Goal: Task Accomplishment & Management: Use online tool/utility

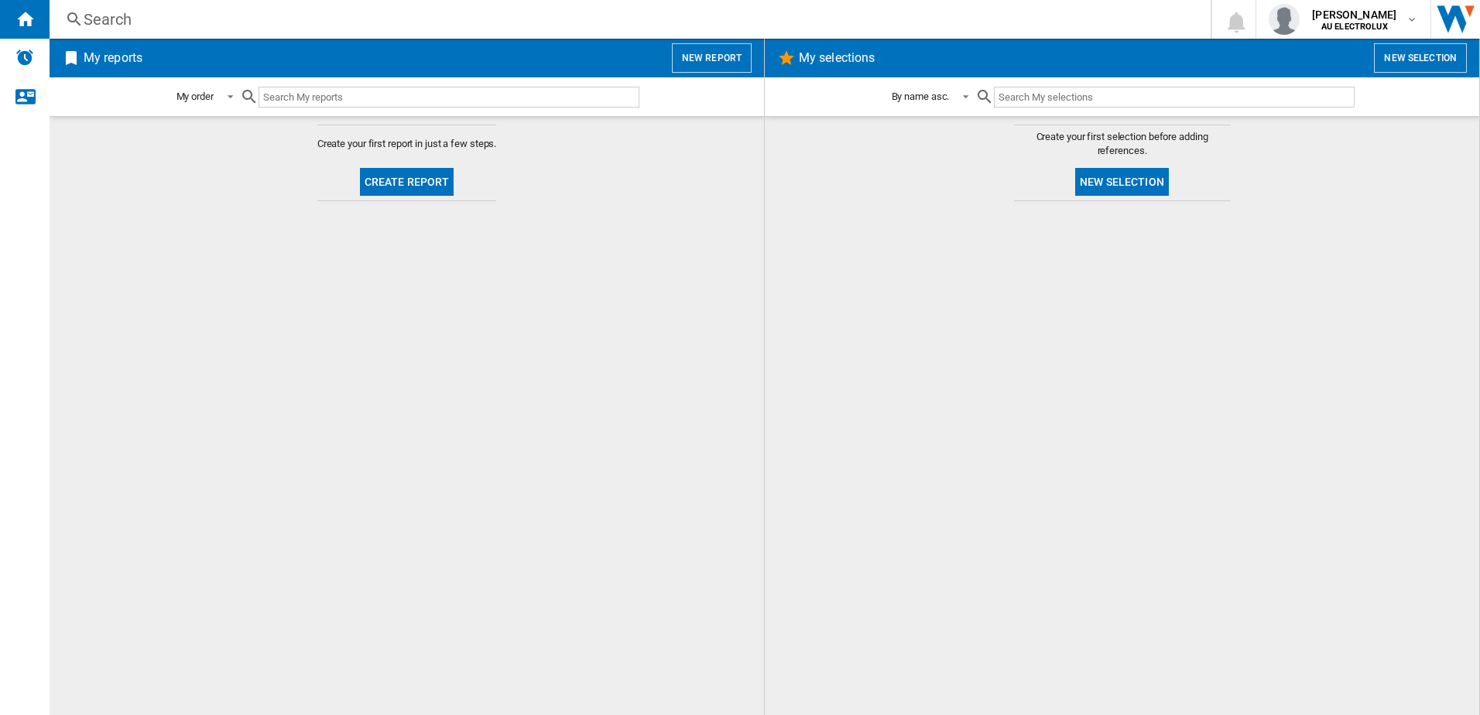
click at [390, 180] on button "Create report" at bounding box center [407, 182] width 94 height 28
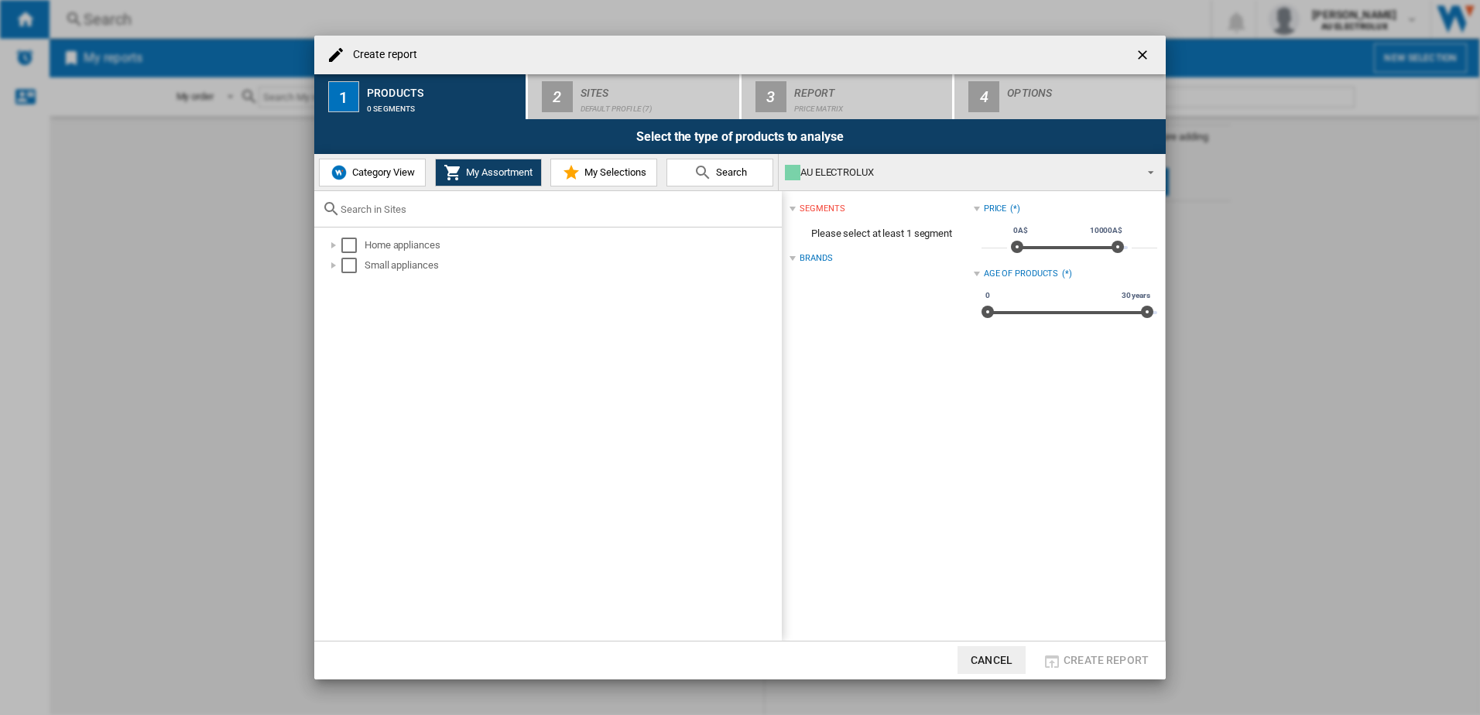
click at [392, 170] on span "Category View" at bounding box center [381, 172] width 67 height 12
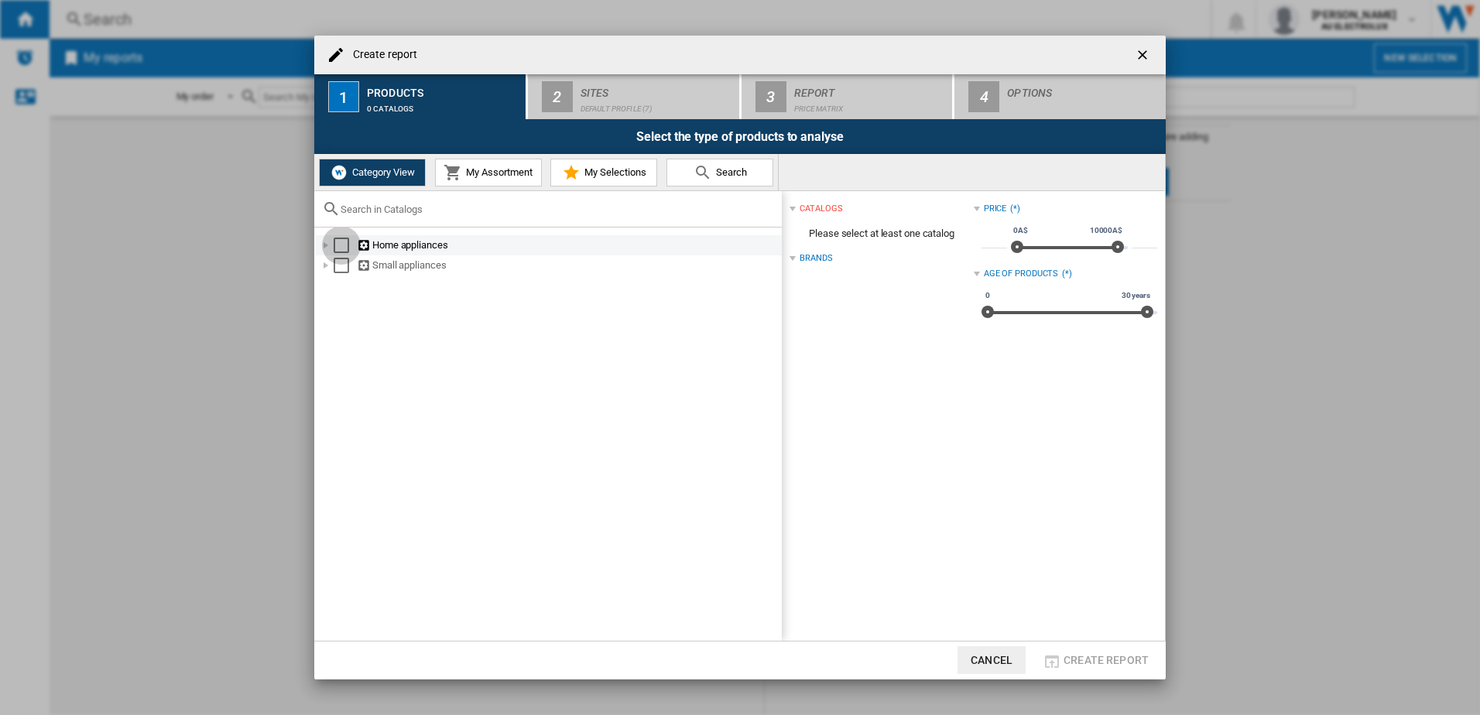
click at [345, 250] on div "Select" at bounding box center [341, 245] width 15 height 15
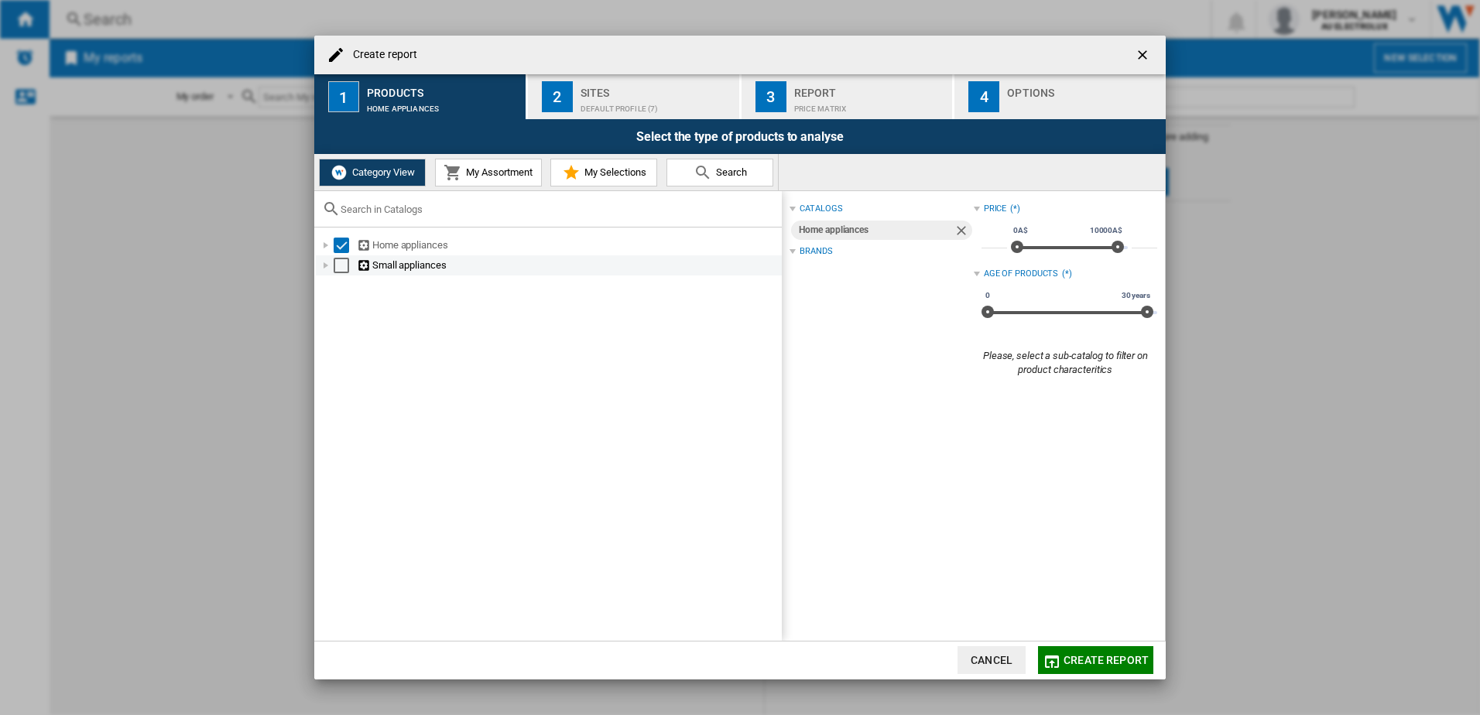
drag, startPoint x: 345, startPoint y: 267, endPoint x: 358, endPoint y: 272, distance: 14.0
click at [345, 269] on div "Select" at bounding box center [341, 265] width 15 height 15
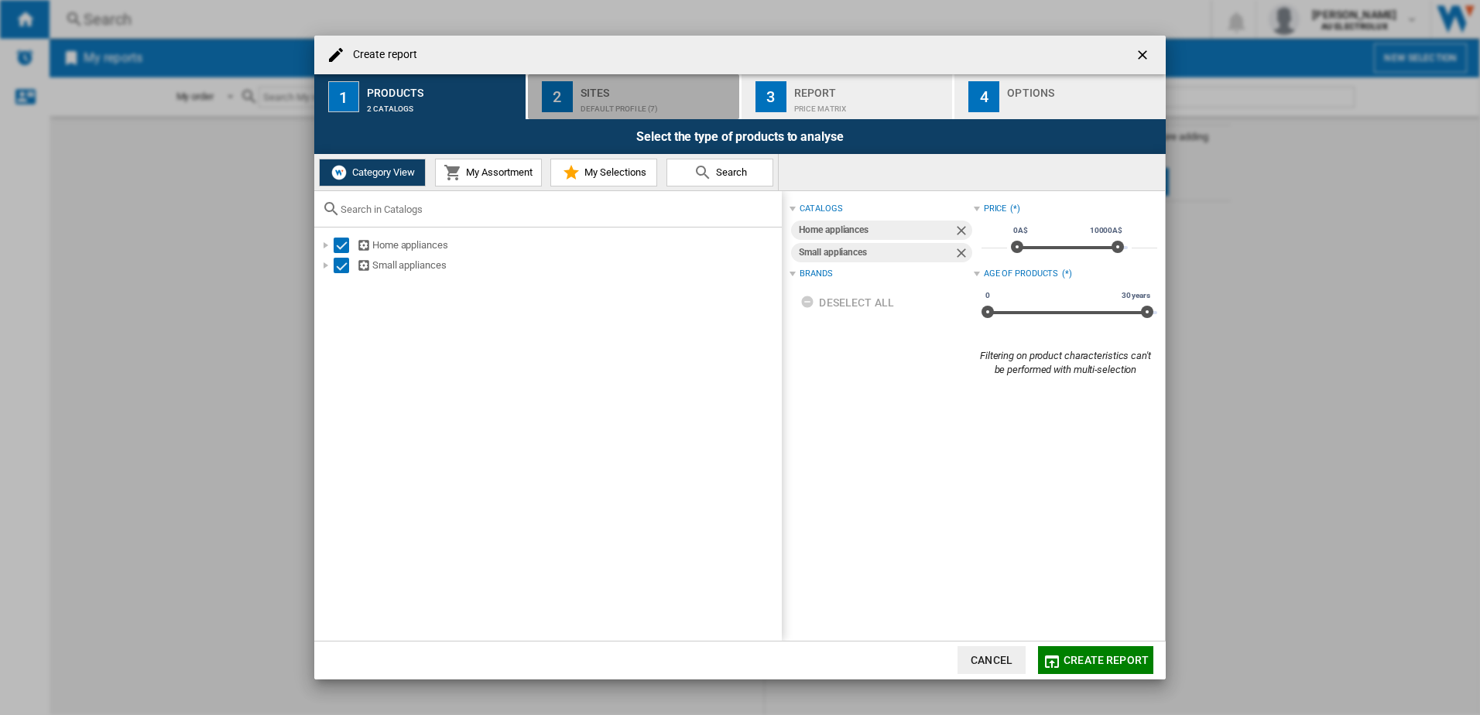
click at [569, 93] on div "2" at bounding box center [557, 96] width 31 height 31
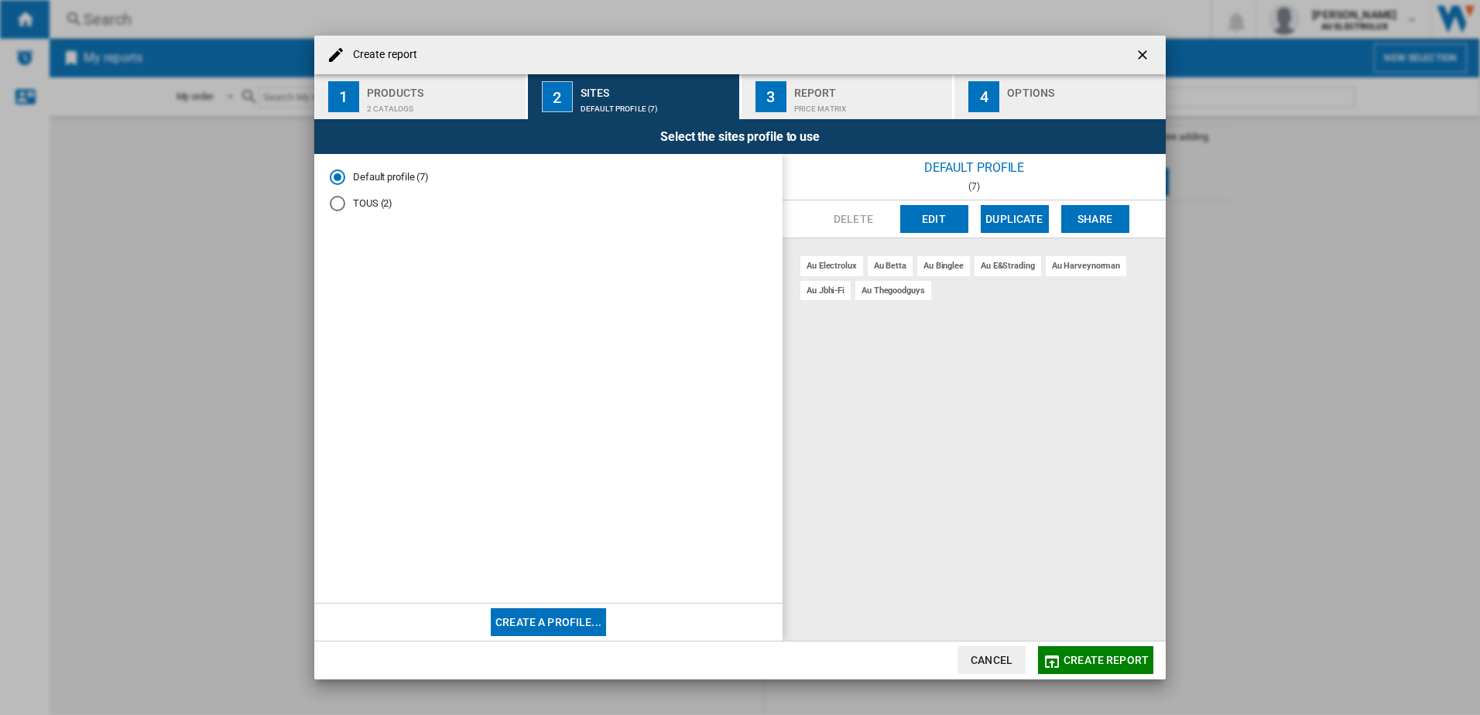
click at [928, 221] on button "Edit" at bounding box center [934, 219] width 68 height 28
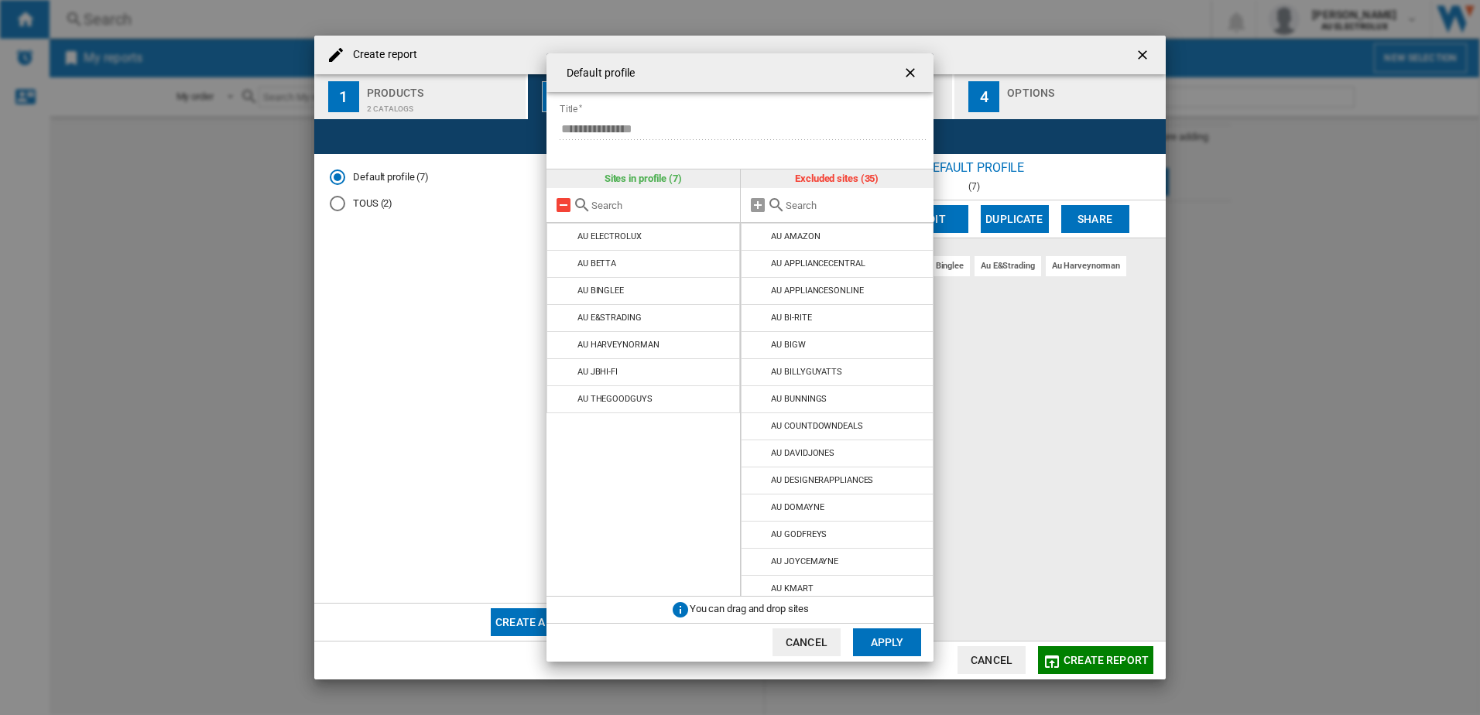
click at [560, 208] on md-icon at bounding box center [563, 205] width 19 height 19
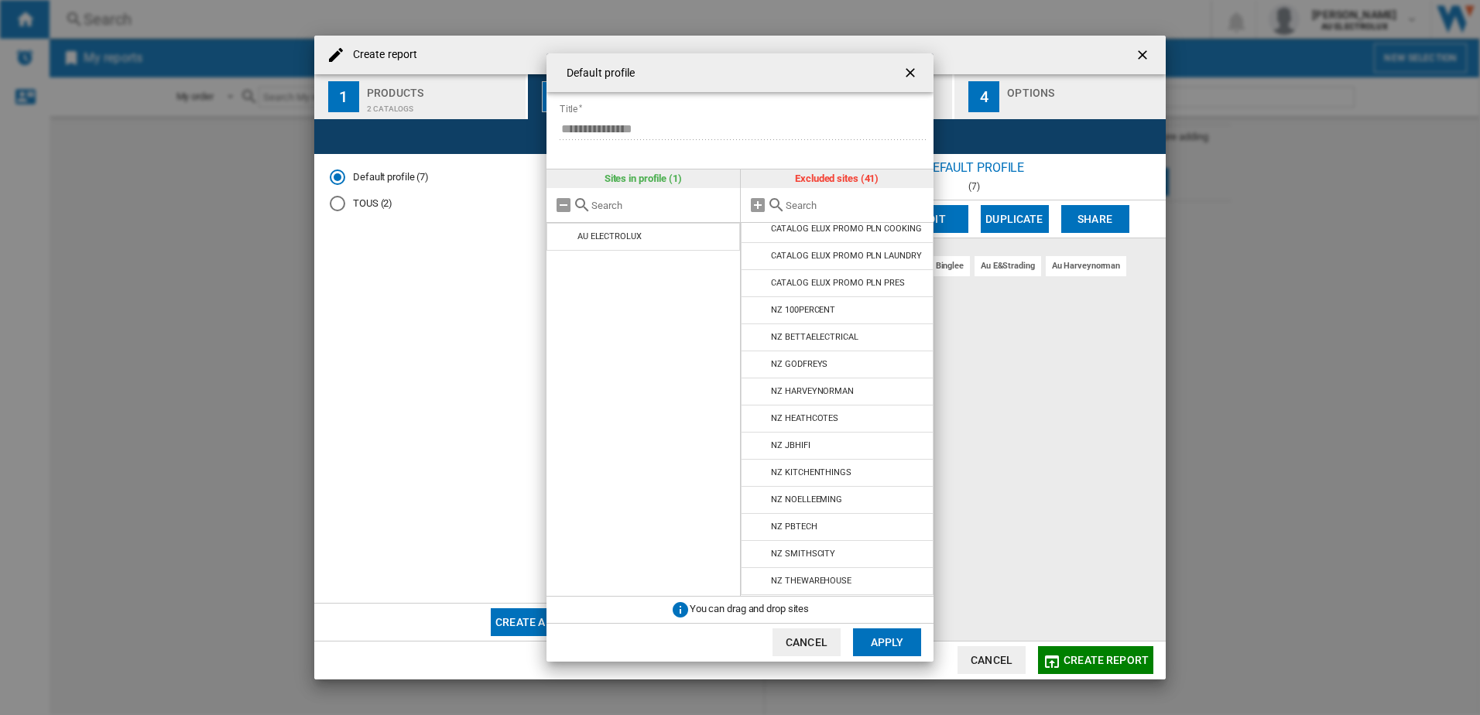
scroll to position [773, 0]
click at [757, 394] on md-icon at bounding box center [758, 391] width 19 height 19
click at [756, 417] on md-icon at bounding box center [758, 419] width 19 height 19
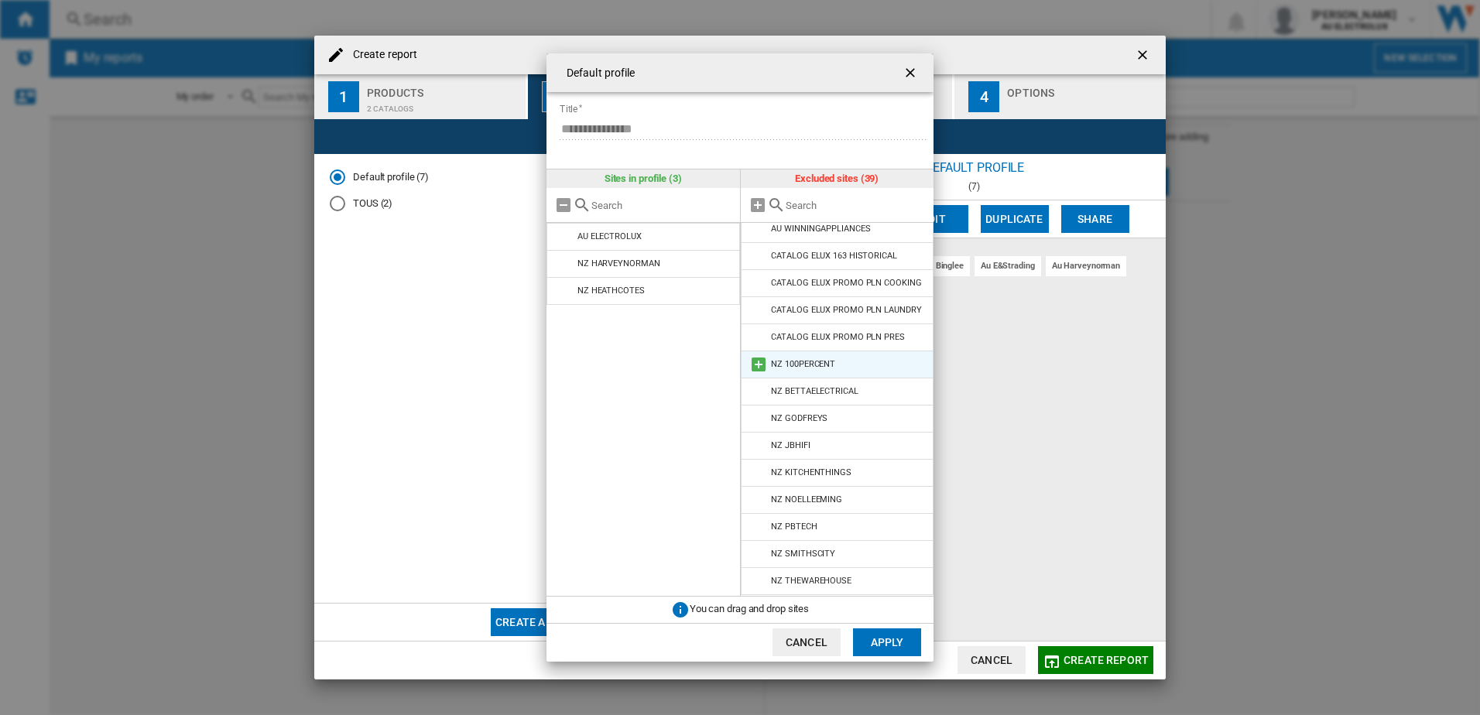
click at [754, 365] on md-icon at bounding box center [758, 364] width 19 height 19
click at [759, 499] on md-icon at bounding box center [758, 500] width 19 height 19
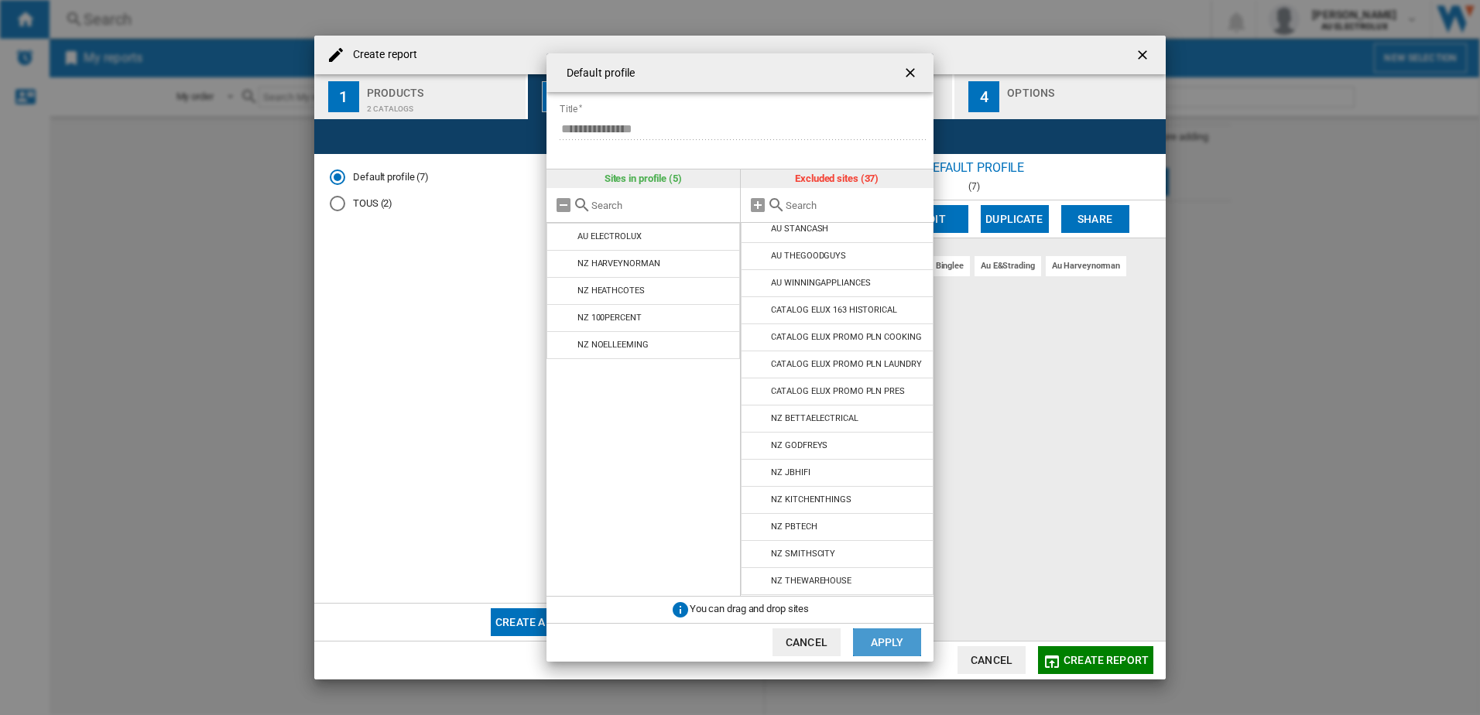
click at [891, 647] on button "Apply" at bounding box center [887, 643] width 68 height 28
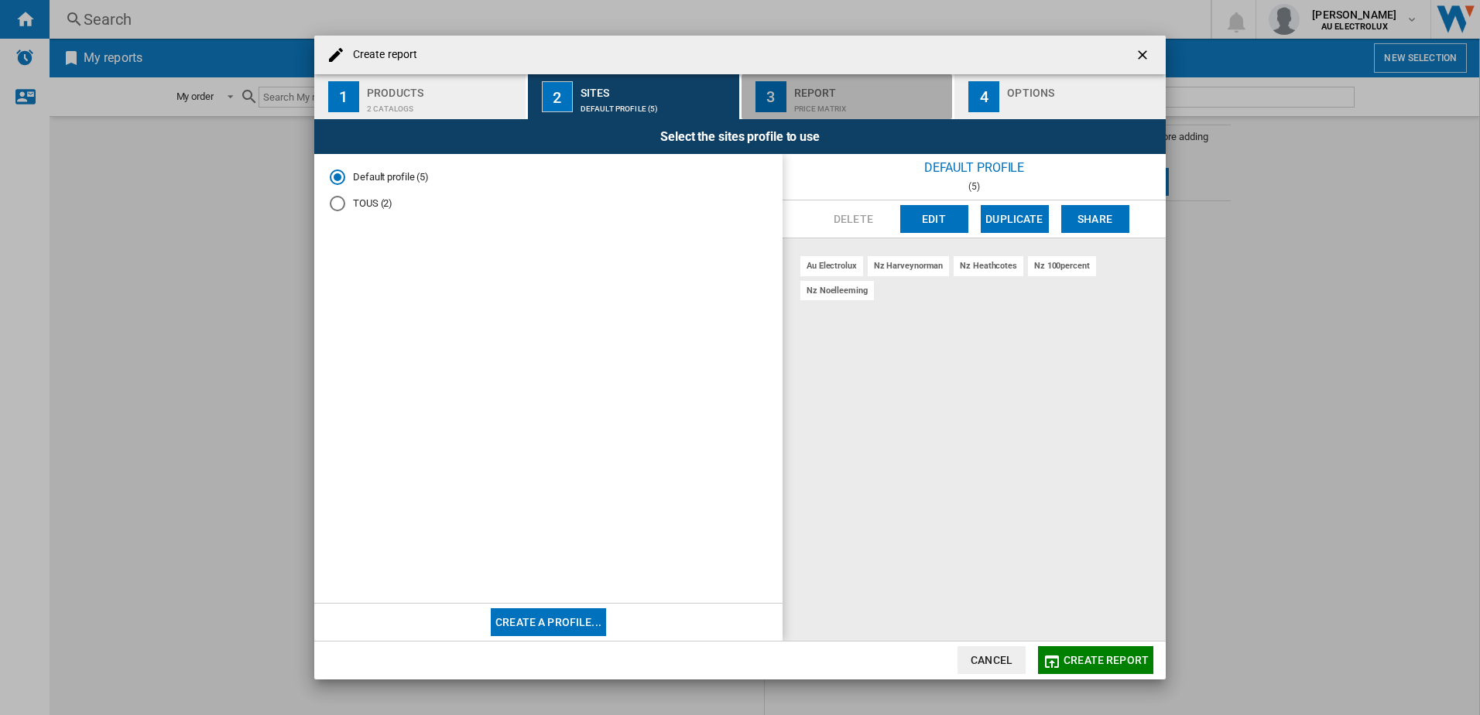
click at [816, 108] on div "Price Matrix" at bounding box center [870, 105] width 153 height 16
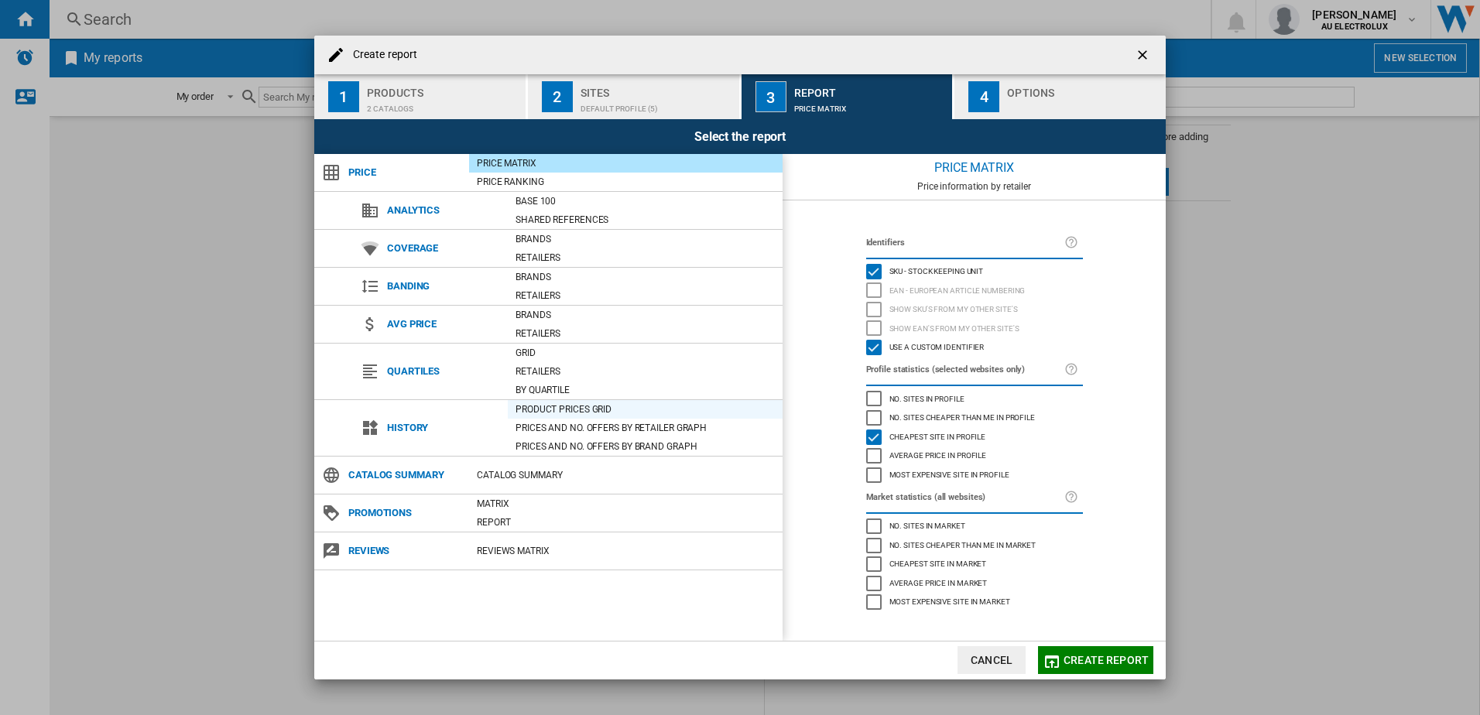
click at [587, 410] on div "Product prices grid" at bounding box center [645, 409] width 275 height 15
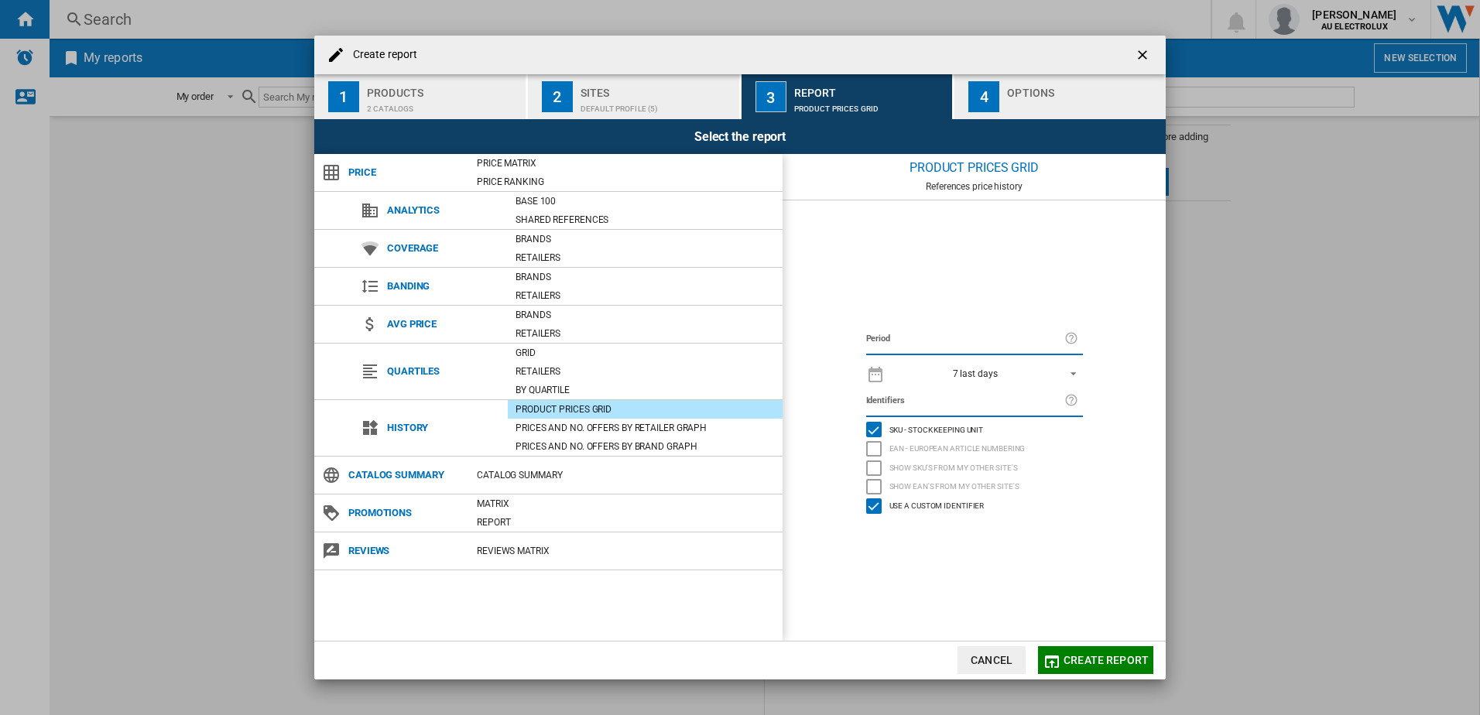
click at [1071, 377] on span "REPORTS.WIZARD.STEPS.REPORT.STEPS.REPORT_OPTIONS.PERIOD: 7 last days" at bounding box center [1069, 372] width 19 height 14
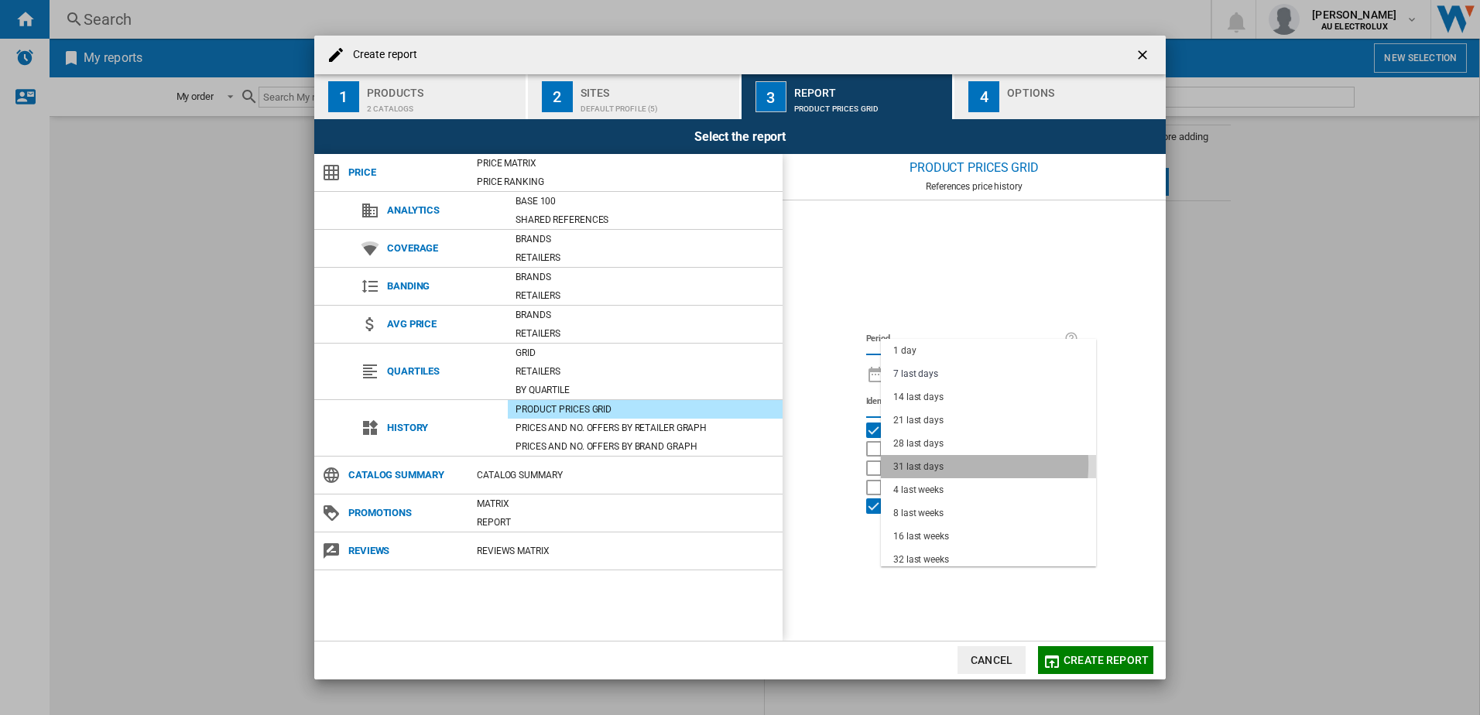
click at [938, 465] on div "31 last days" at bounding box center [918, 467] width 50 height 13
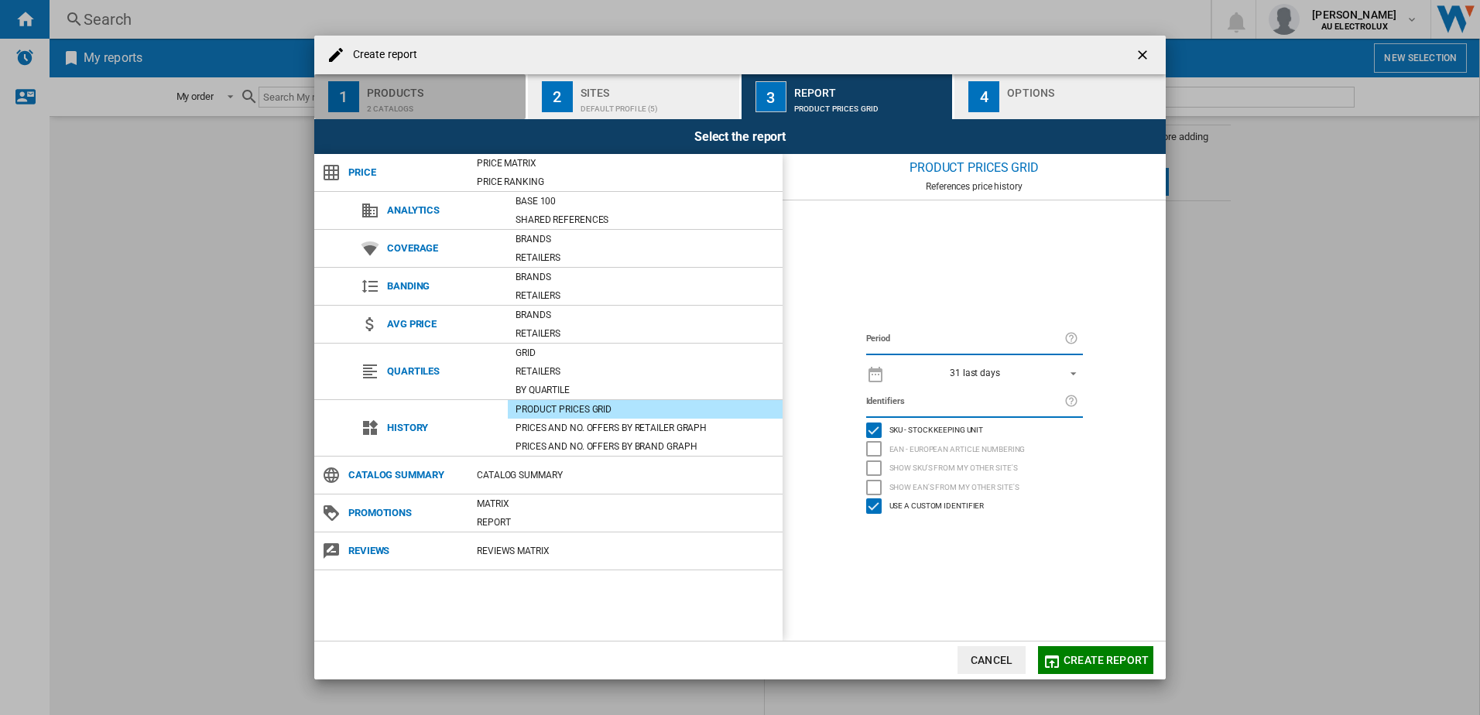
click at [399, 101] on div "2 catalogs" at bounding box center [443, 105] width 153 height 16
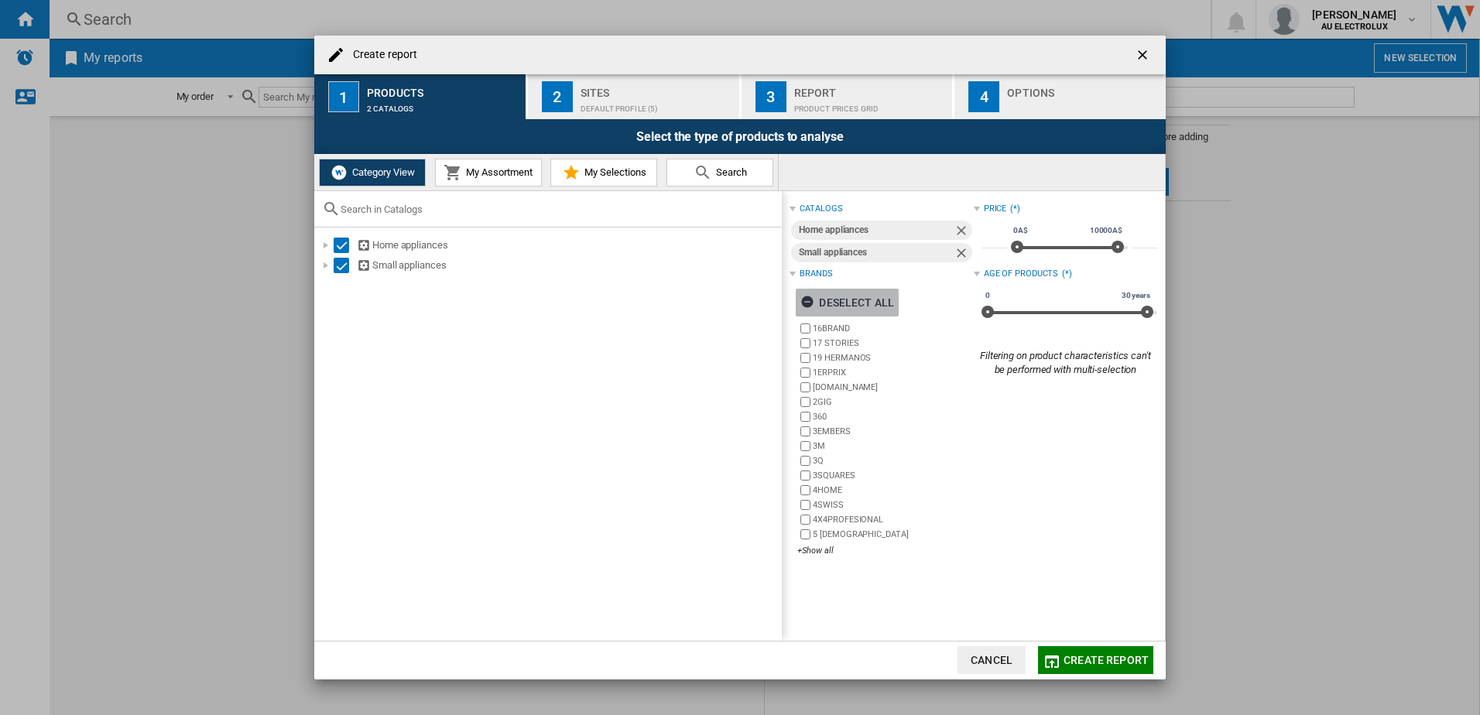
click at [806, 300] on ng-md-icon "button" at bounding box center [810, 304] width 19 height 19
click at [824, 549] on div "+Show all" at bounding box center [885, 551] width 176 height 12
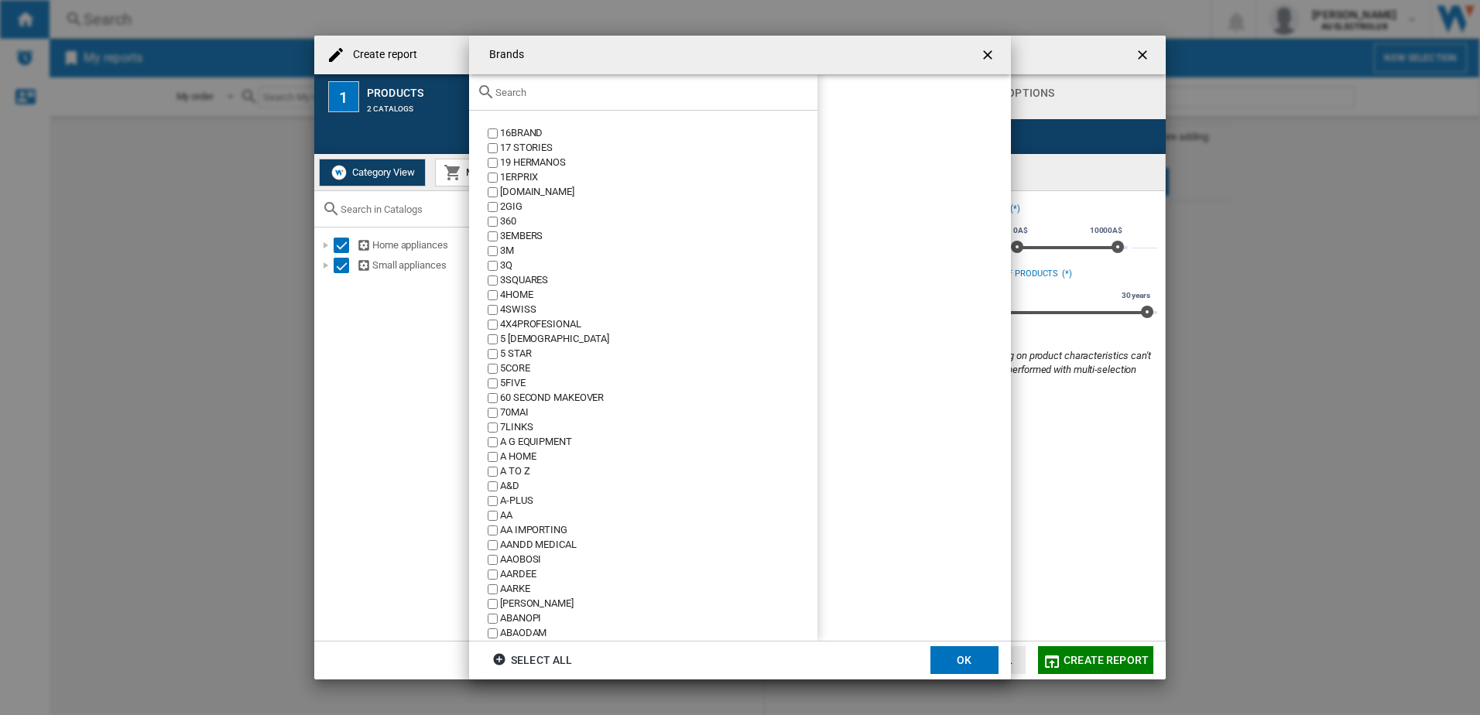
click at [515, 89] on input "text" at bounding box center [652, 93] width 314 height 12
click at [515, 93] on input "text" at bounding box center [652, 93] width 314 height 12
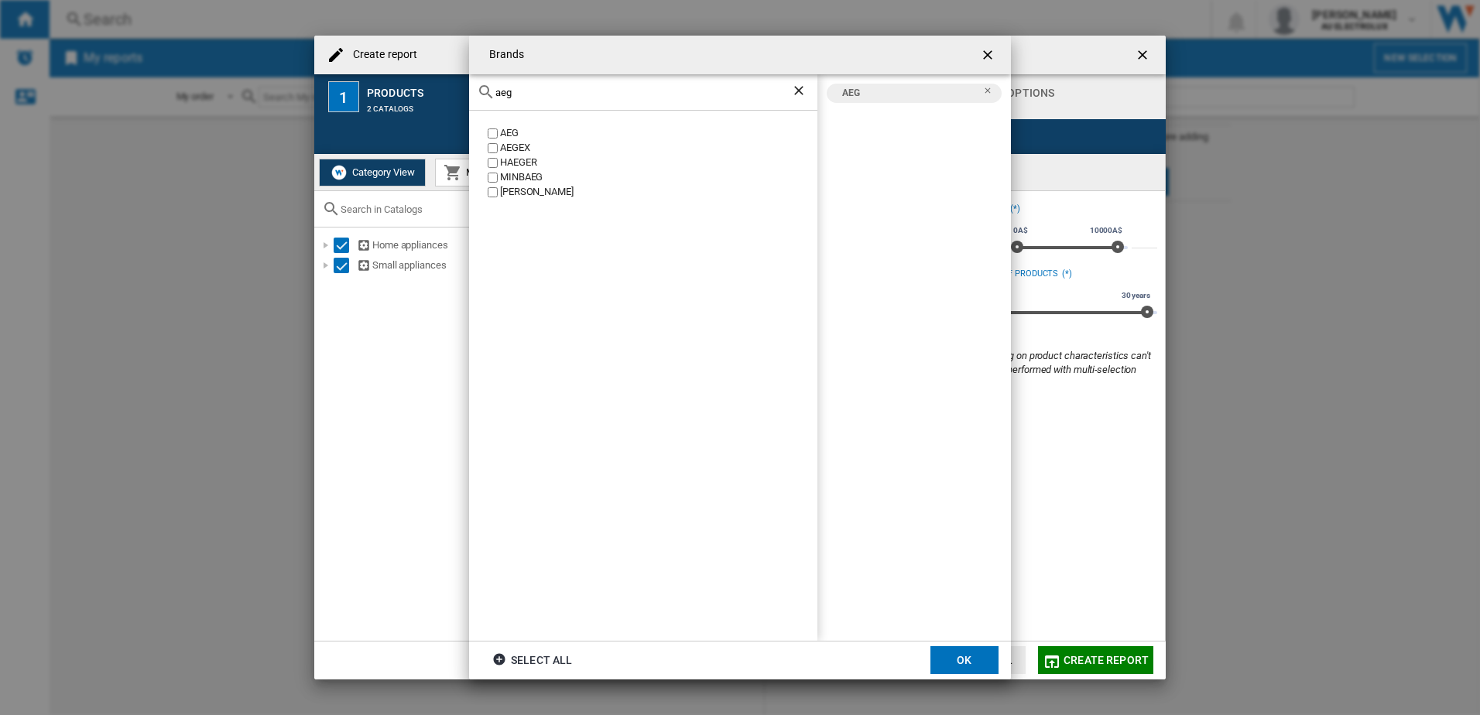
drag, startPoint x: 532, startPoint y: 100, endPoint x: 388, endPoint y: 94, distance: 144.1
click at [388, 94] on div "Brands aeg AEG AEGEX [PERSON_NAME] [GEOGRAPHIC_DATA] [PERSON_NAME] AEG Select a…" at bounding box center [740, 357] width 1480 height 715
drag, startPoint x: 520, startPoint y: 93, endPoint x: 345, endPoint y: 100, distance: 175.1
click at [348, 100] on div "Brands aeg AEG AEGEX [PERSON_NAME] [GEOGRAPHIC_DATA] [PERSON_NAME] AEG Select a…" at bounding box center [740, 357] width 1480 height 715
drag, startPoint x: 550, startPoint y: 92, endPoint x: 388, endPoint y: 93, distance: 162.6
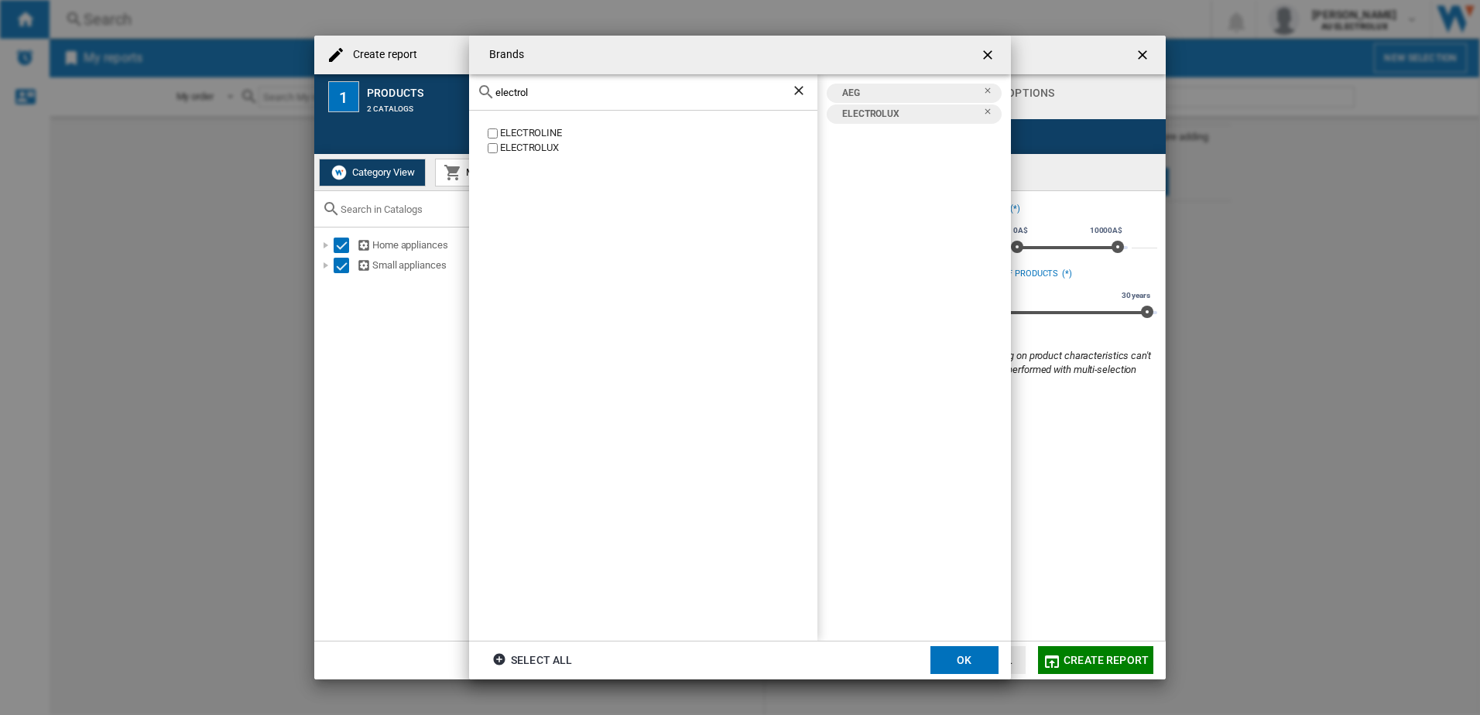
click at [388, 93] on div "Brands electrol ELECTROLINE ELECTROLUX AEG ELECTROLUX Select all OK" at bounding box center [740, 357] width 1480 height 715
drag, startPoint x: 547, startPoint y: 92, endPoint x: 376, endPoint y: 83, distance: 170.6
click at [376, 83] on div "Brands vintec VINTEC AEG ELECTROLUX VINTEC Select all OK" at bounding box center [740, 357] width 1480 height 715
drag, startPoint x: 565, startPoint y: 91, endPoint x: 337, endPoint y: 84, distance: 228.5
click at [343, 83] on div "Brands westinghouse [GEOGRAPHIC_DATA] [GEOGRAPHIC_DATA] AEG ELECTROLUX VINTEC […" at bounding box center [740, 357] width 1480 height 715
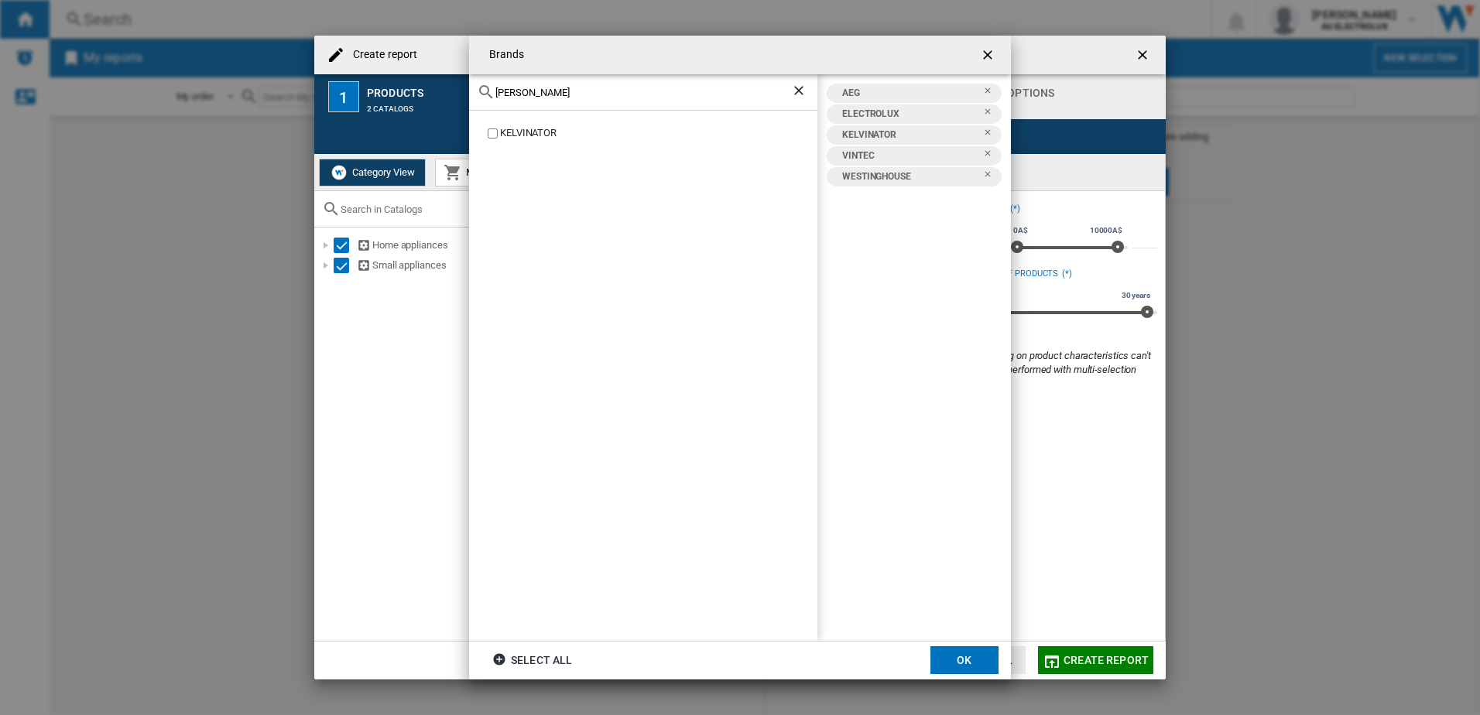
drag, startPoint x: 505, startPoint y: 95, endPoint x: 382, endPoint y: 87, distance: 122.6
click at [382, 87] on div "Brands [PERSON_NAME] KELVINATOR AEG ELECTROLUX KELVINATOR VINTEC [GEOGRAPHIC_DA…" at bounding box center [740, 357] width 1480 height 715
click at [990, 133] on ng-md-icon "Remove" at bounding box center [992, 137] width 19 height 19
drag, startPoint x: 543, startPoint y: 93, endPoint x: 315, endPoint y: 103, distance: 228.6
click at [315, 103] on div "Brands [PERSON_NAME] KELVINATOR AEG ELECTROLUX VINTEC [GEOGRAPHIC_DATA] Select …" at bounding box center [740, 357] width 1480 height 715
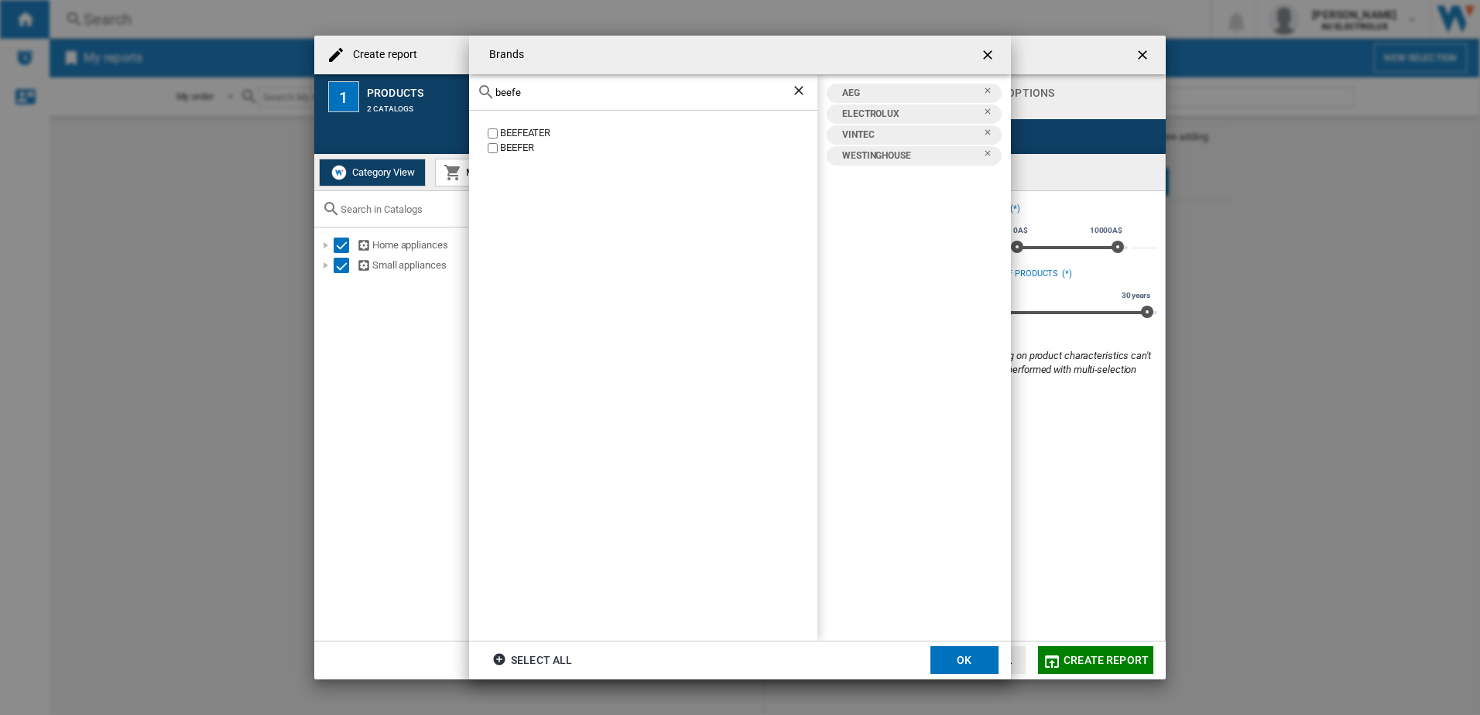
type input "beefe"
click at [969, 663] on button "OK" at bounding box center [965, 660] width 68 height 28
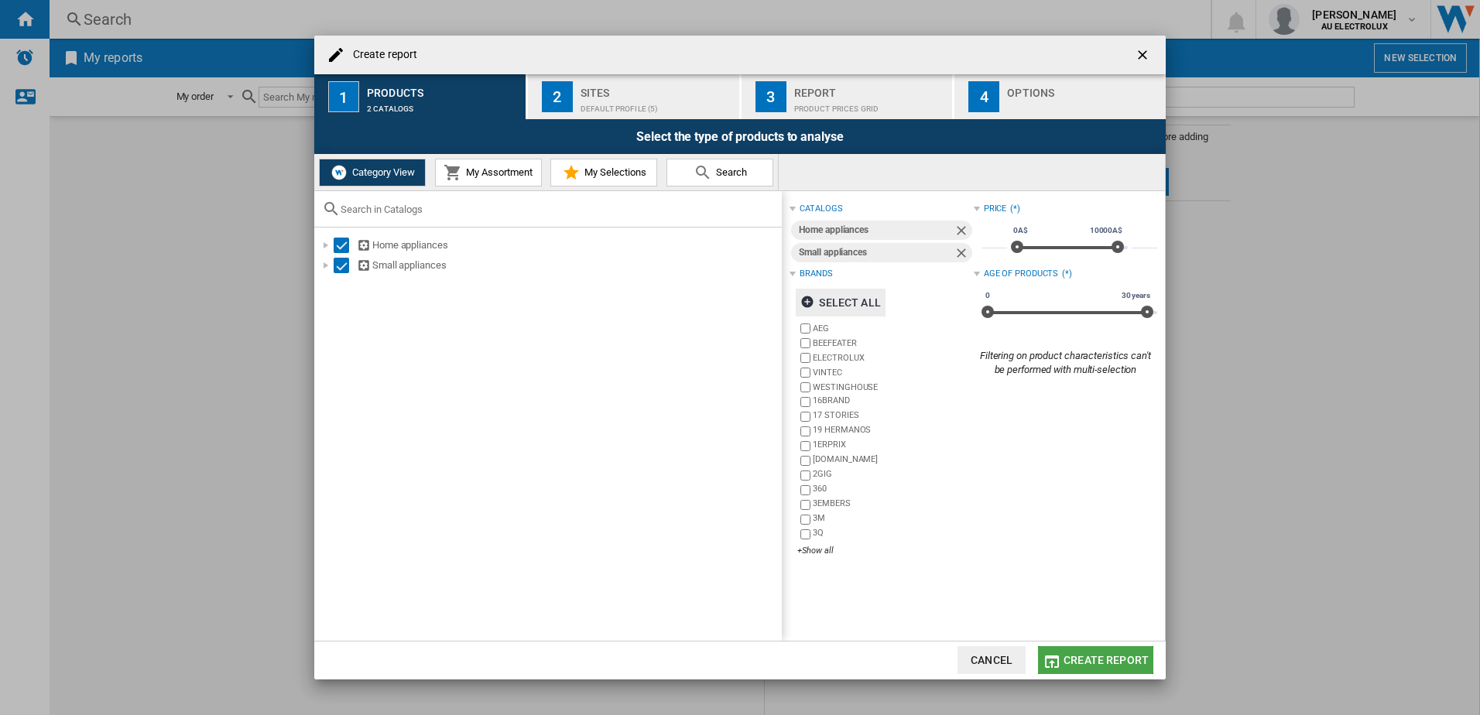
click at [1121, 660] on span "Create report" at bounding box center [1106, 660] width 85 height 12
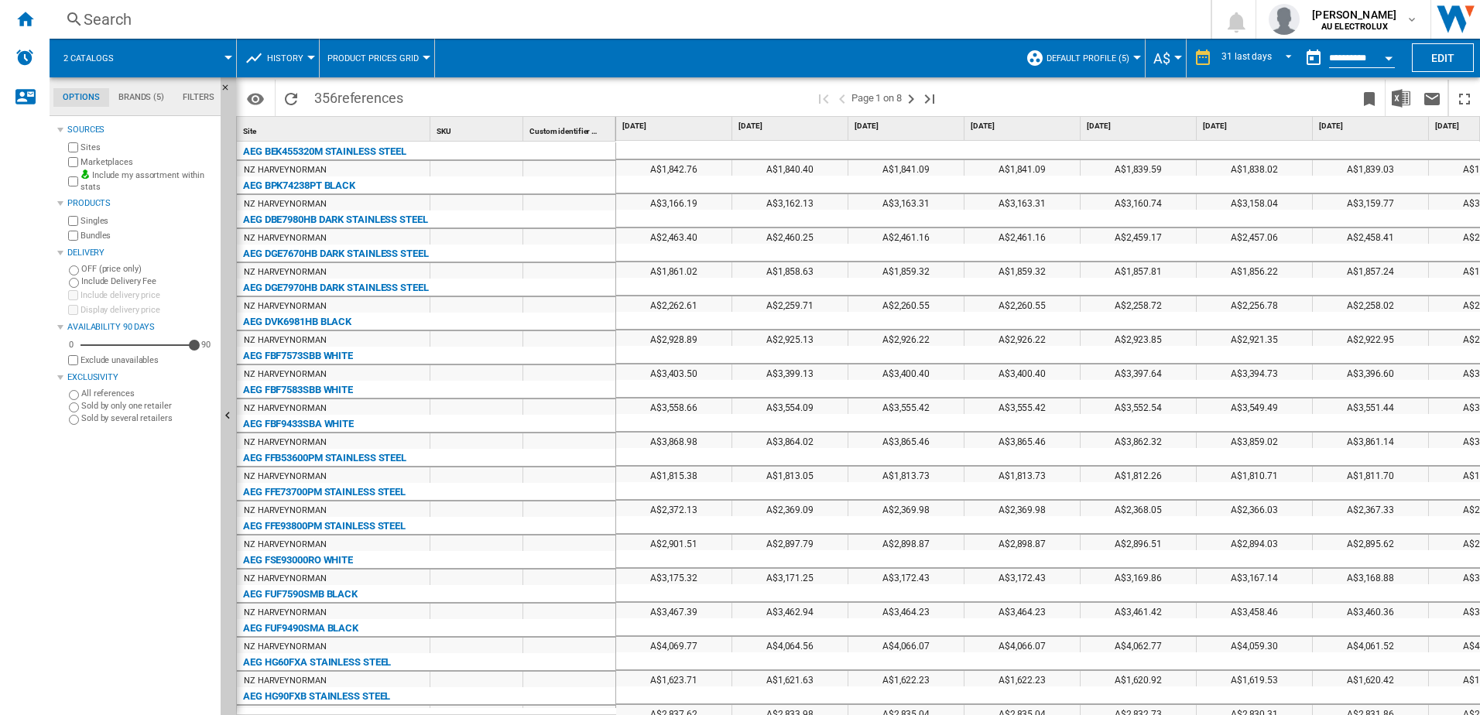
click at [1376, 58] on button "Open calendar" at bounding box center [1389, 56] width 28 height 28
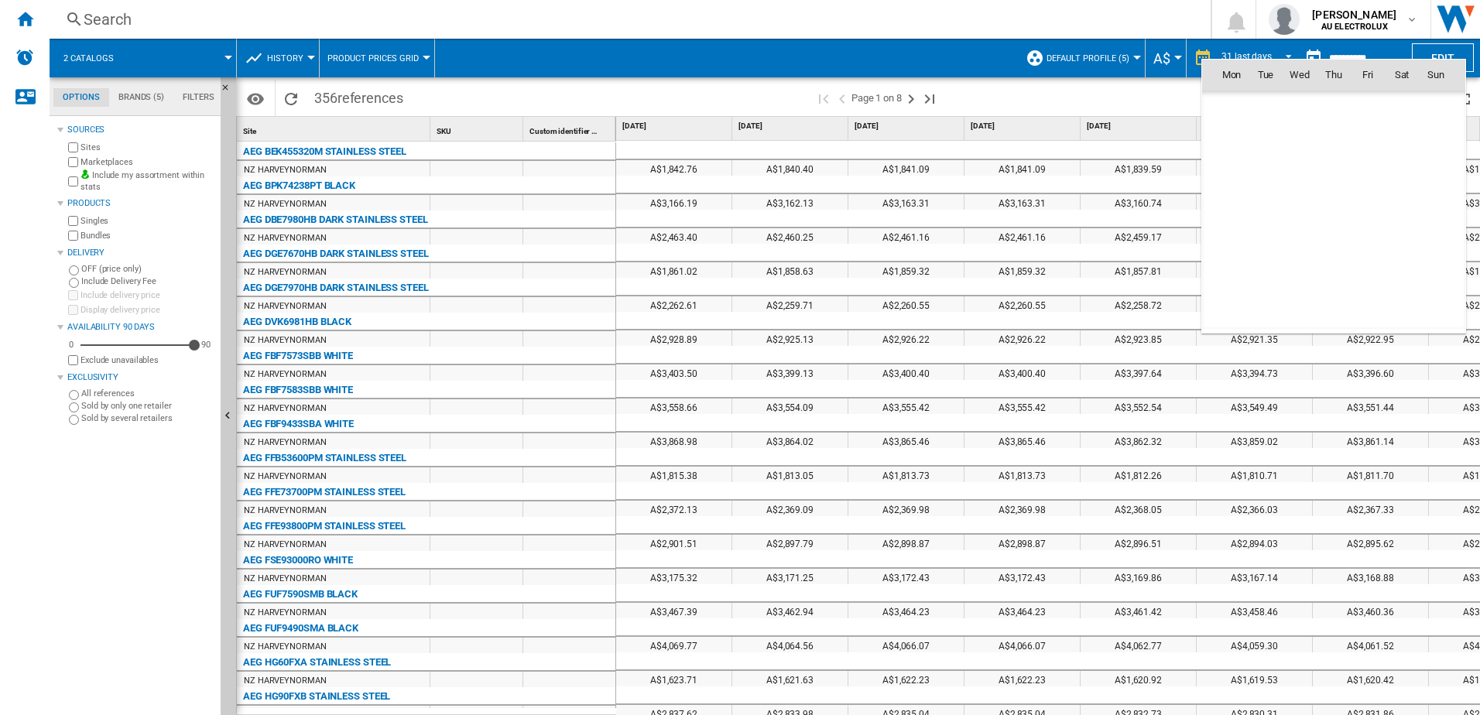
scroll to position [7386, 0]
click at [1229, 182] on span "8" at bounding box center [1231, 176] width 31 height 31
type input "**********"
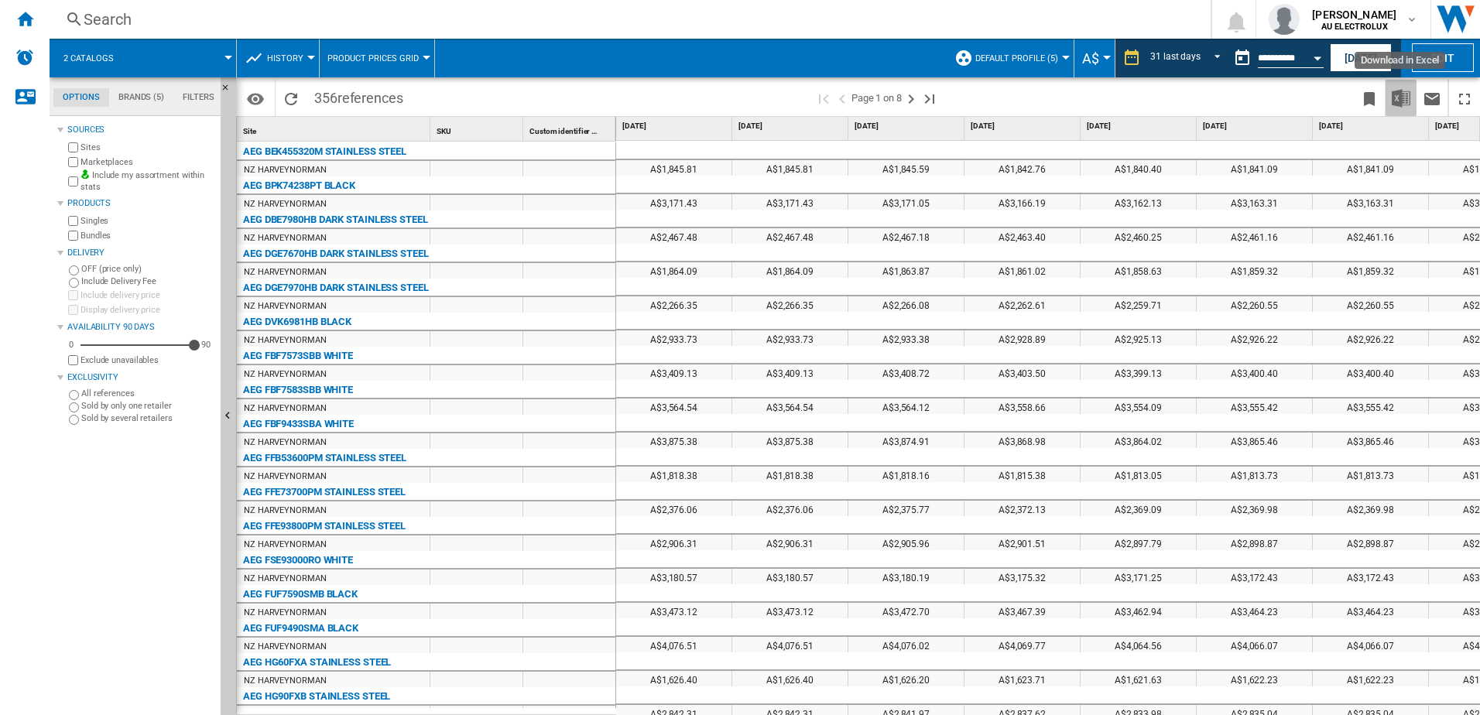
click at [1397, 101] on img "Download in Excel" at bounding box center [1401, 98] width 19 height 19
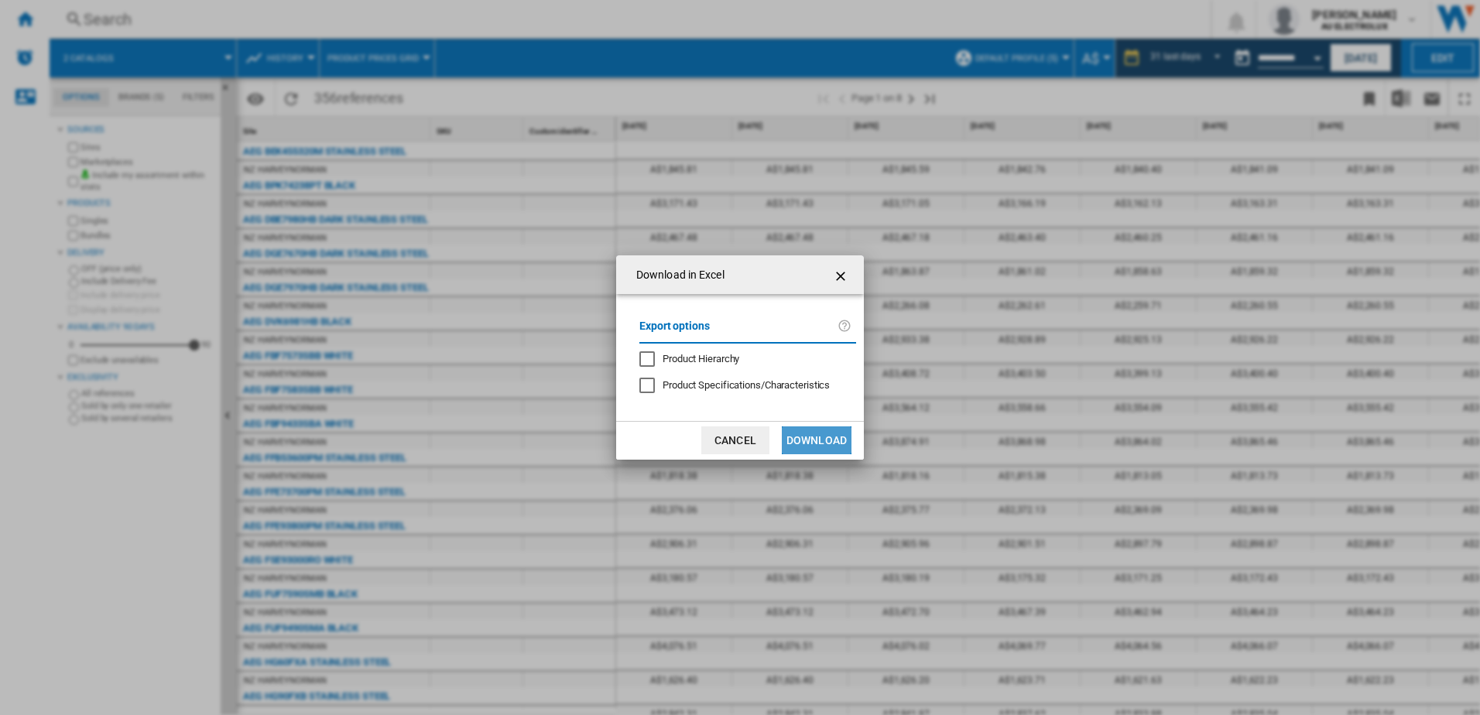
click at [809, 436] on button "Download" at bounding box center [817, 441] width 70 height 28
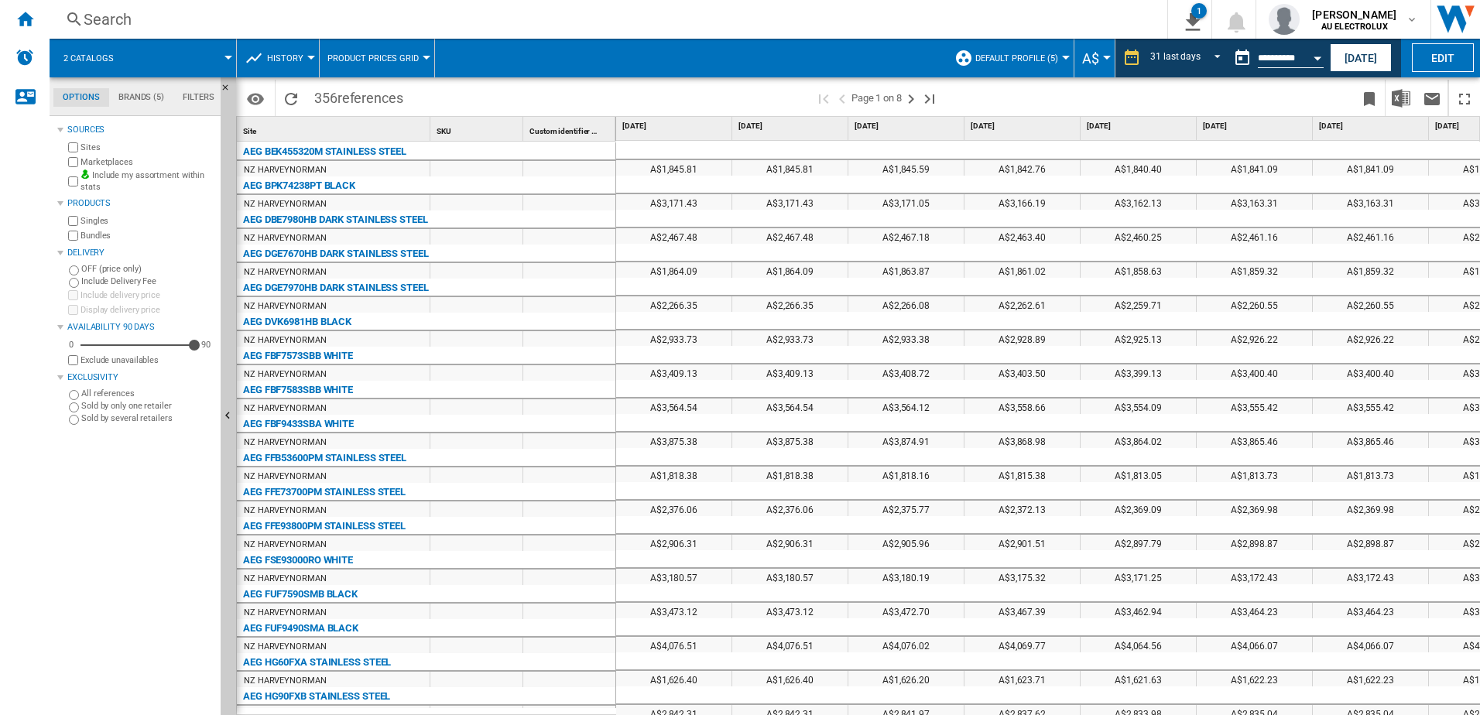
click at [1099, 59] on button "A$" at bounding box center [1094, 58] width 25 height 39
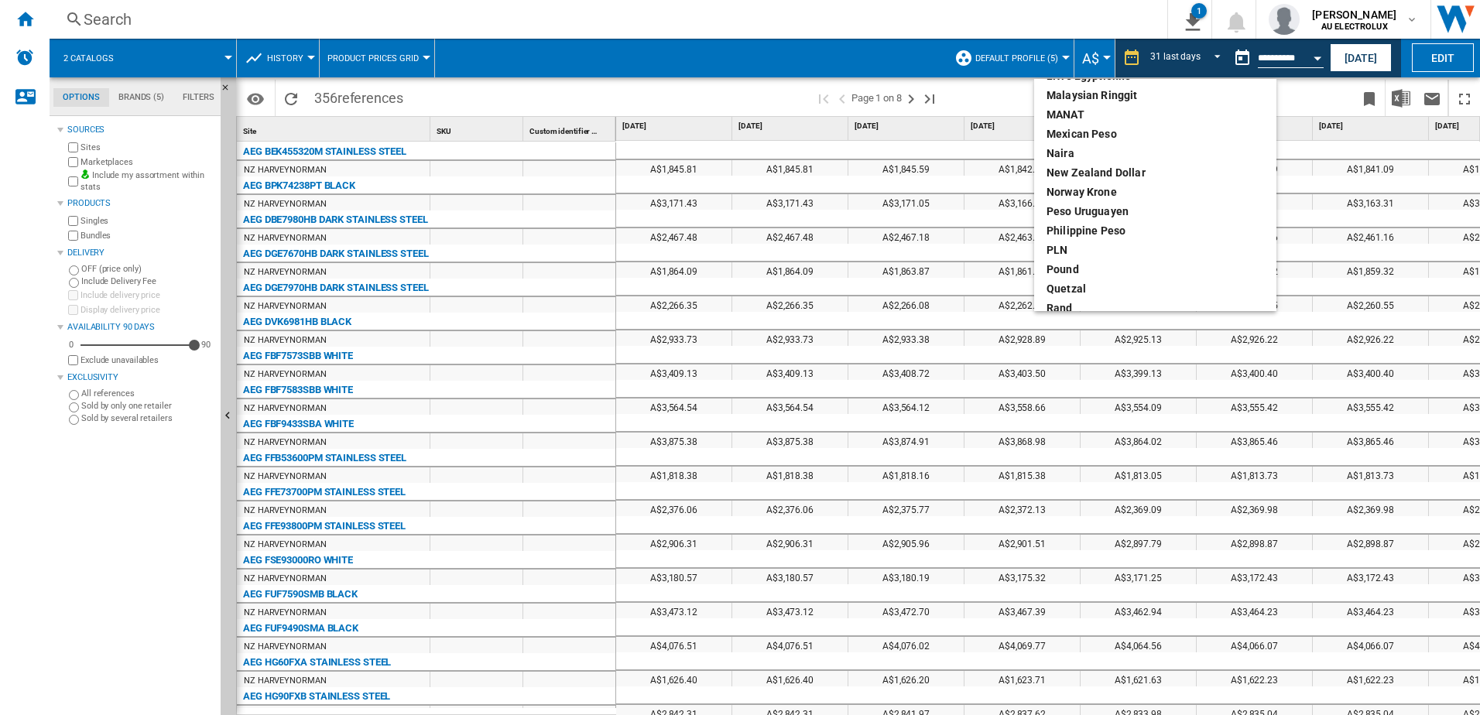
scroll to position [438, 0]
click at [1073, 199] on div "New Zealand dollar" at bounding box center [1156, 198] width 218 height 15
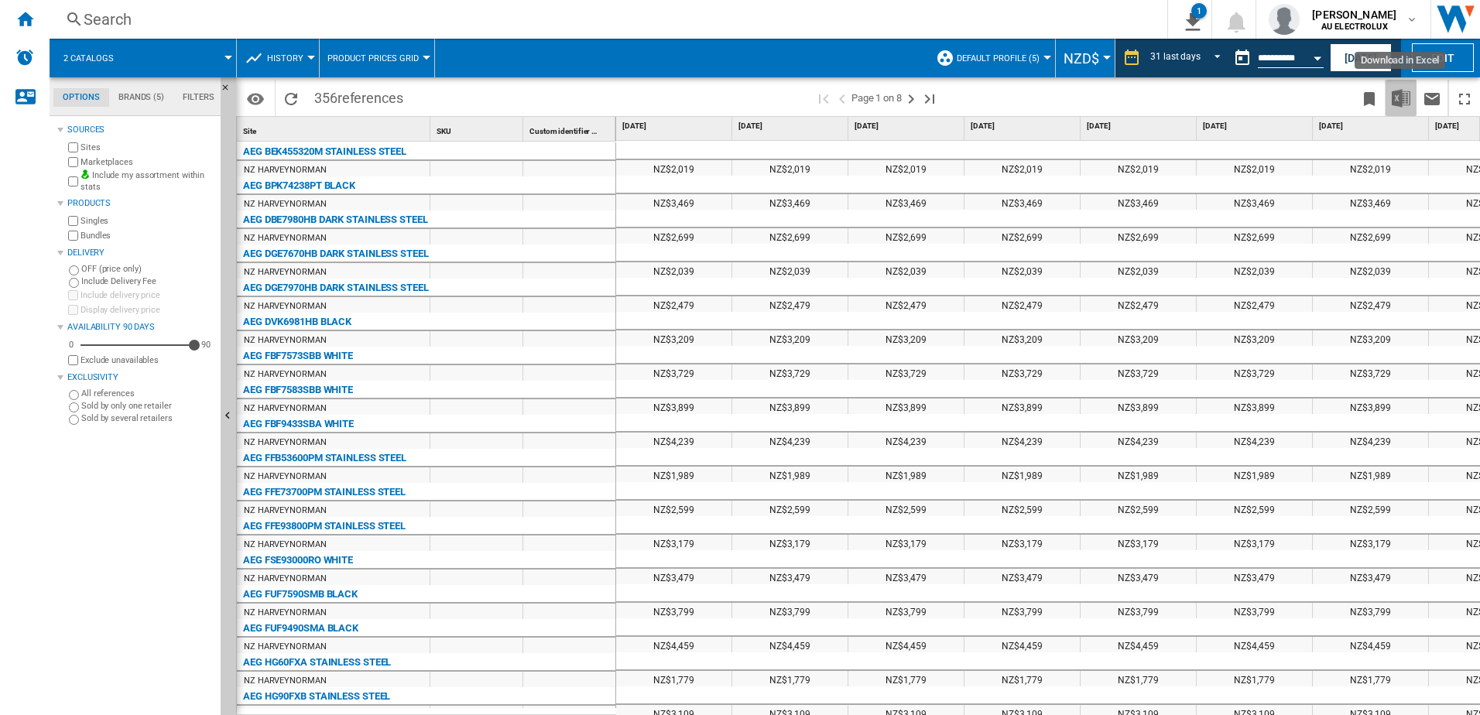
click at [1397, 103] on img "Download in Excel" at bounding box center [1401, 98] width 19 height 19
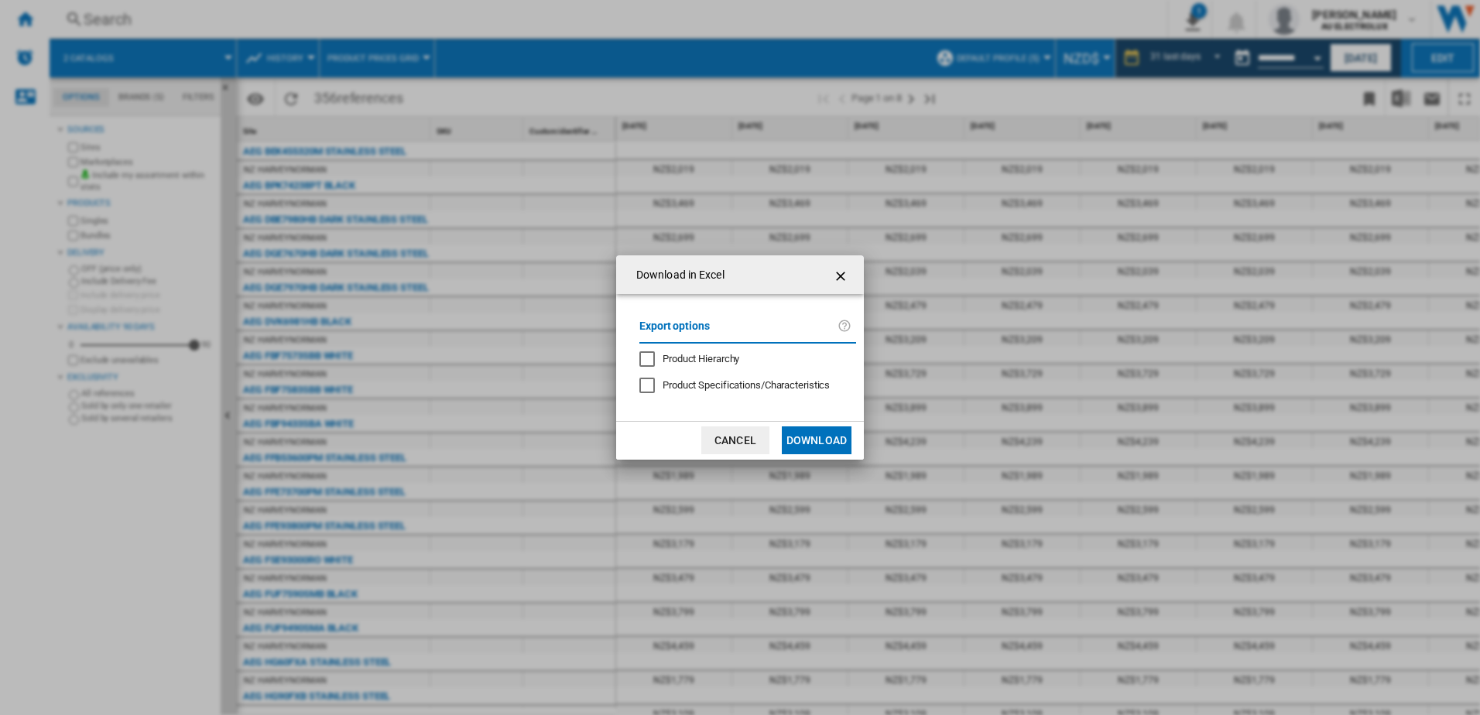
click at [808, 434] on button "Download" at bounding box center [817, 441] width 70 height 28
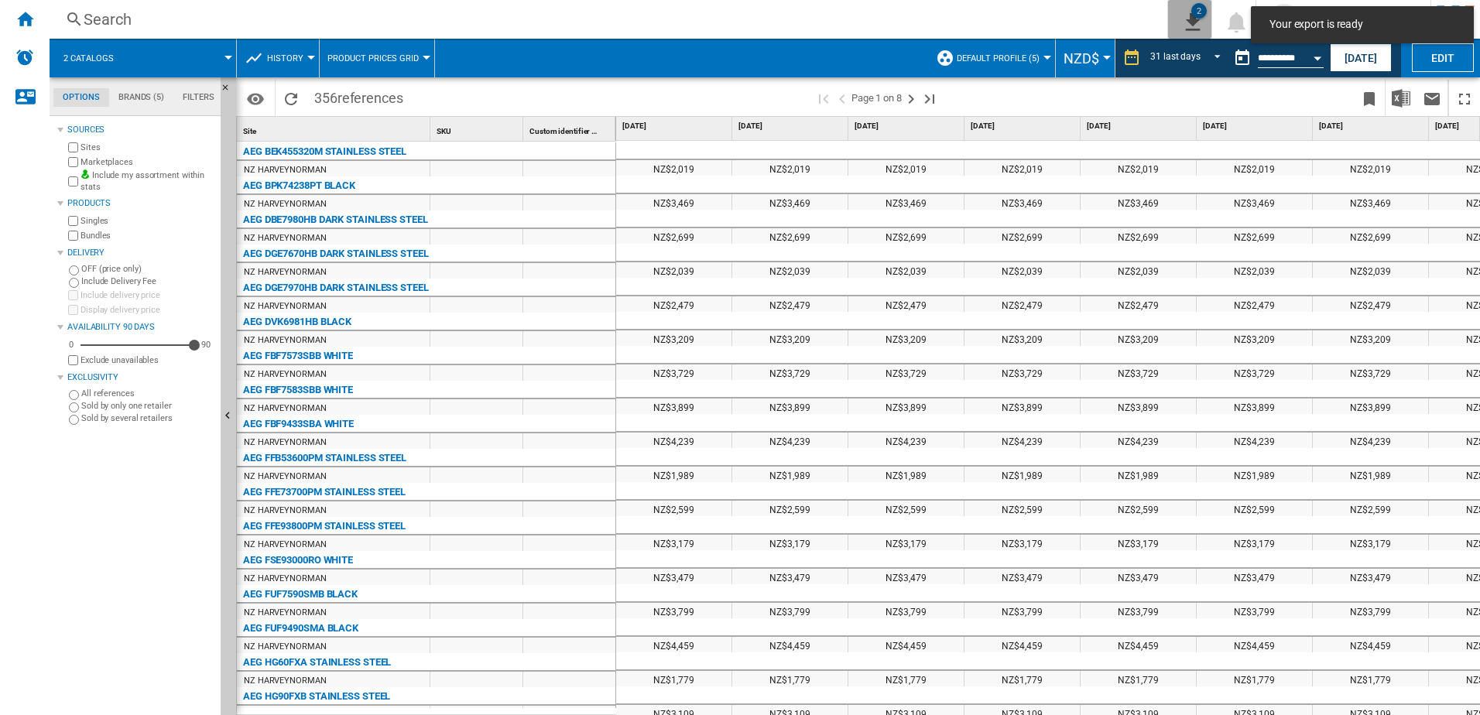
click at [1181, 22] on ng-md-icon "2\a exports" at bounding box center [1190, 19] width 19 height 19
